Goal: Check status: Check status

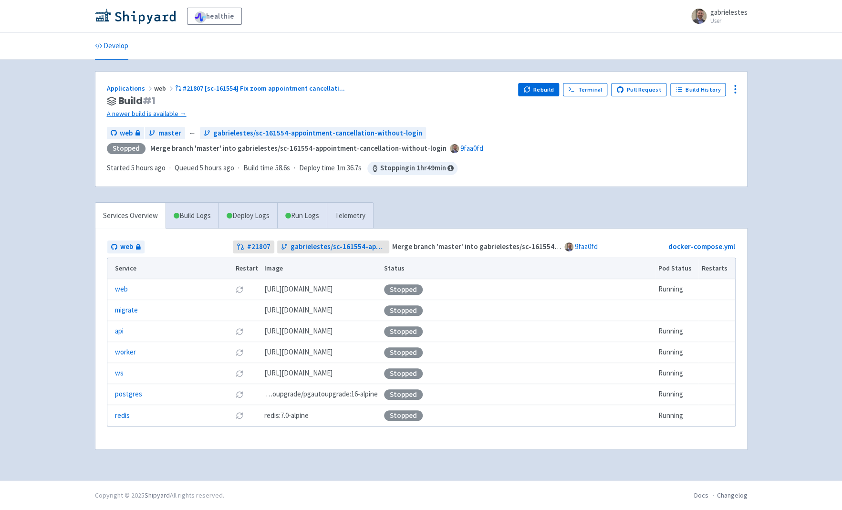
click at [412, 40] on ul "Develop" at bounding box center [421, 46] width 664 height 26
click at [554, 113] on div "Rebuild Terminal Pull Request Build History" at bounding box center [626, 101] width 217 height 36
click at [547, 89] on button "Rebuild" at bounding box center [538, 89] width 41 height 13
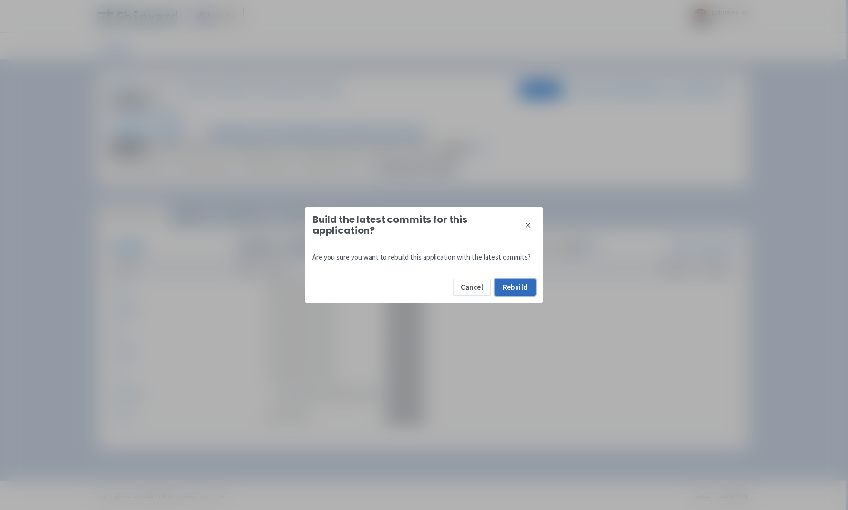
click at [529, 291] on button "Rebuild" at bounding box center [514, 286] width 41 height 17
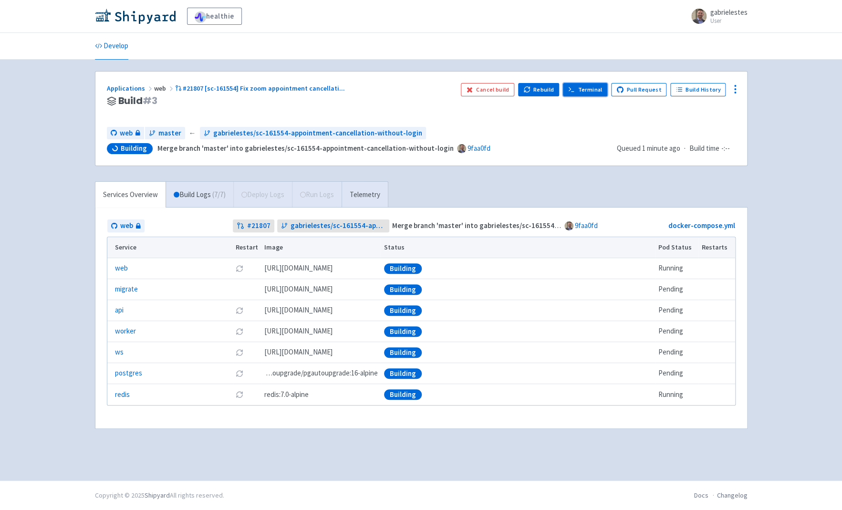
click at [593, 86] on link "Terminal" at bounding box center [585, 89] width 44 height 13
